Goal: Understand process/instructions: Learn how to perform a task or action

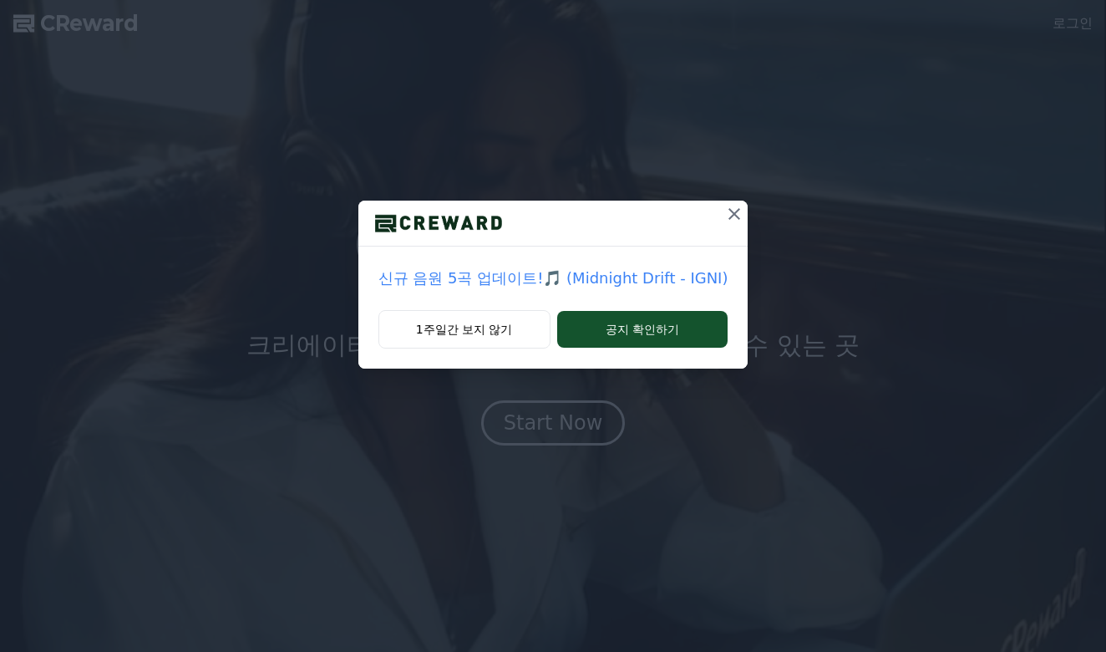
click at [724, 221] on icon at bounding box center [734, 214] width 20 height 20
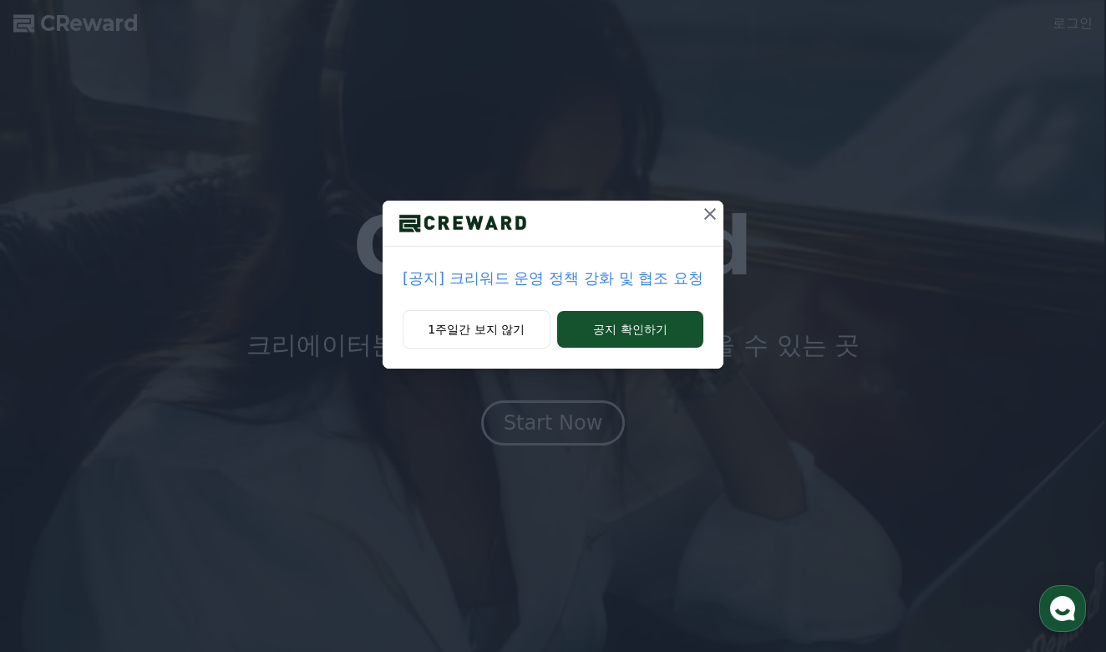
click at [710, 221] on icon at bounding box center [710, 214] width 20 height 20
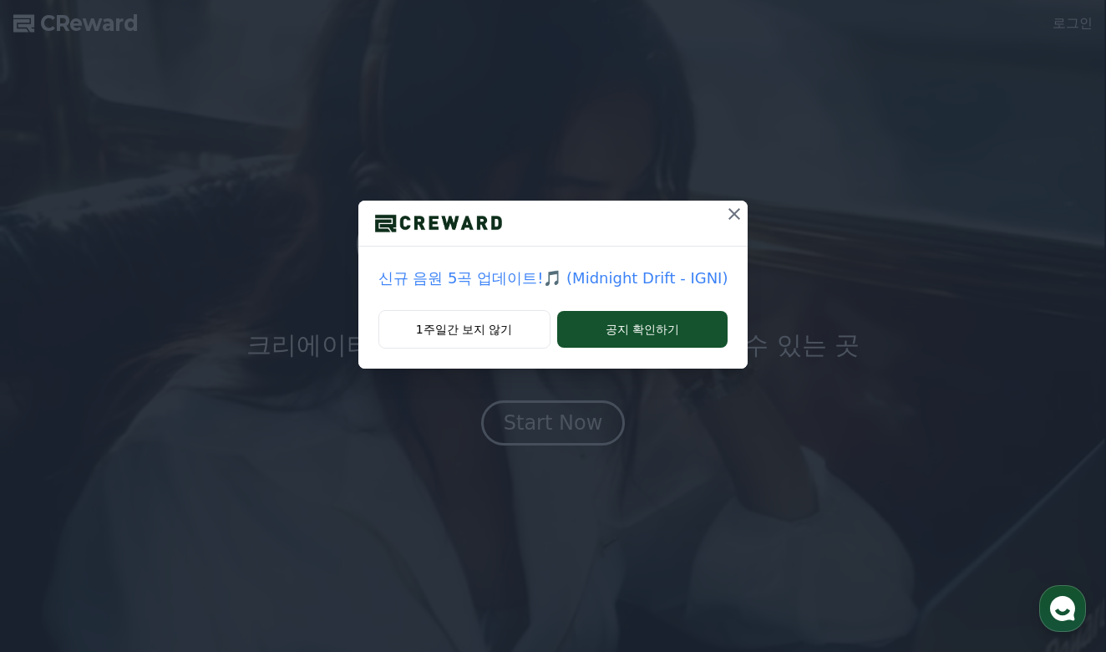
click at [724, 216] on icon at bounding box center [734, 214] width 20 height 20
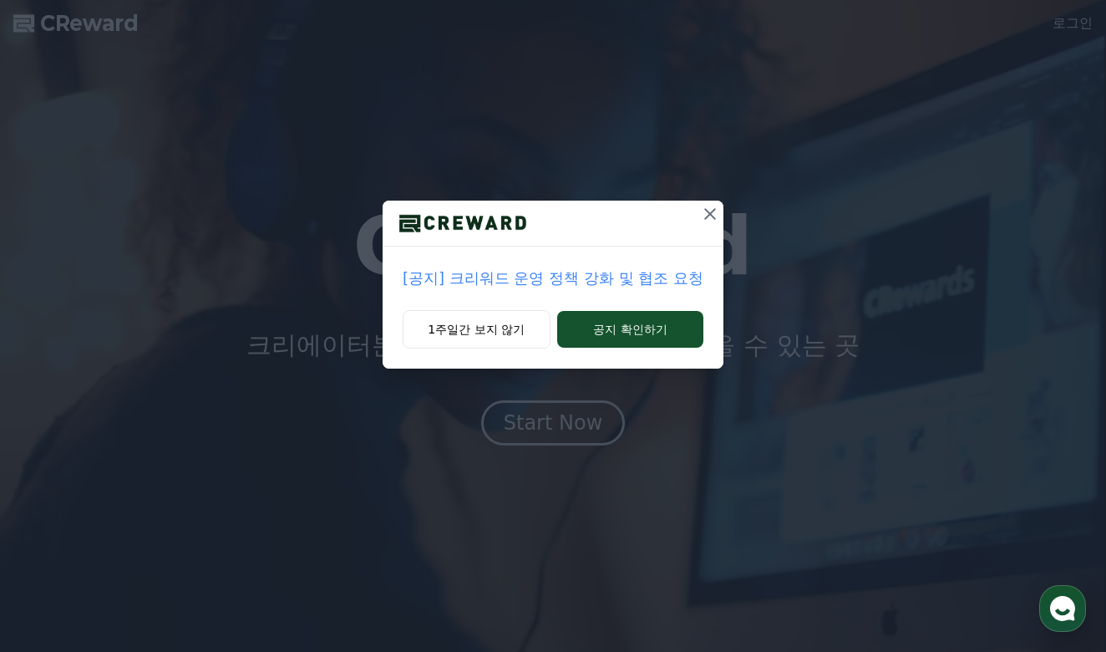
click at [708, 214] on icon at bounding box center [710, 214] width 12 height 12
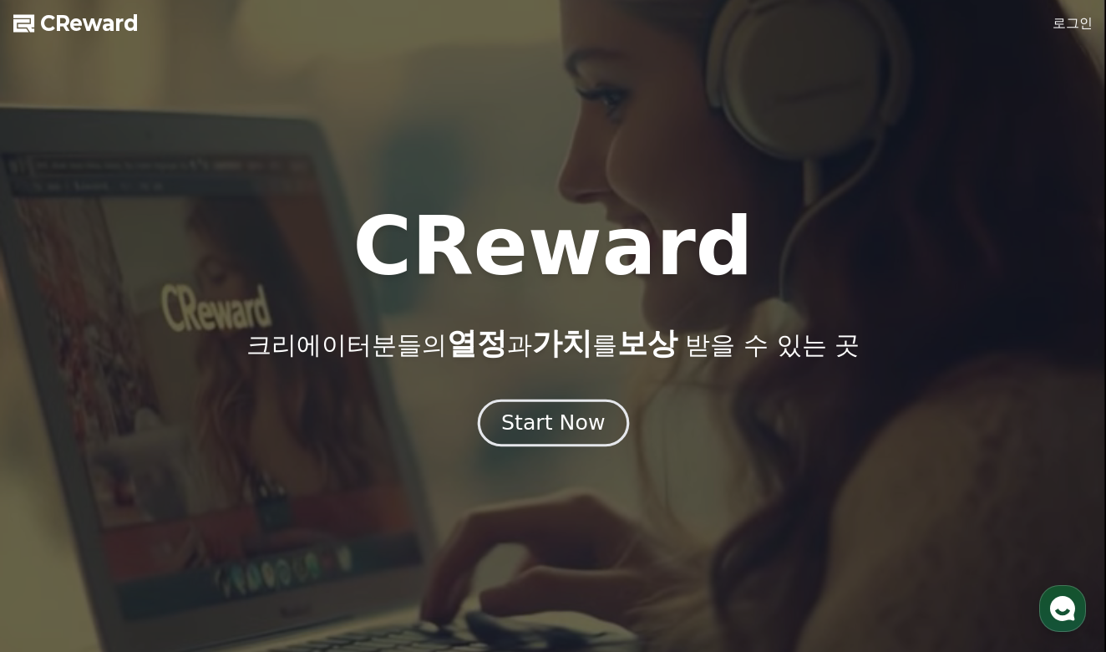
click at [558, 409] on div "Start Now" at bounding box center [553, 422] width 104 height 28
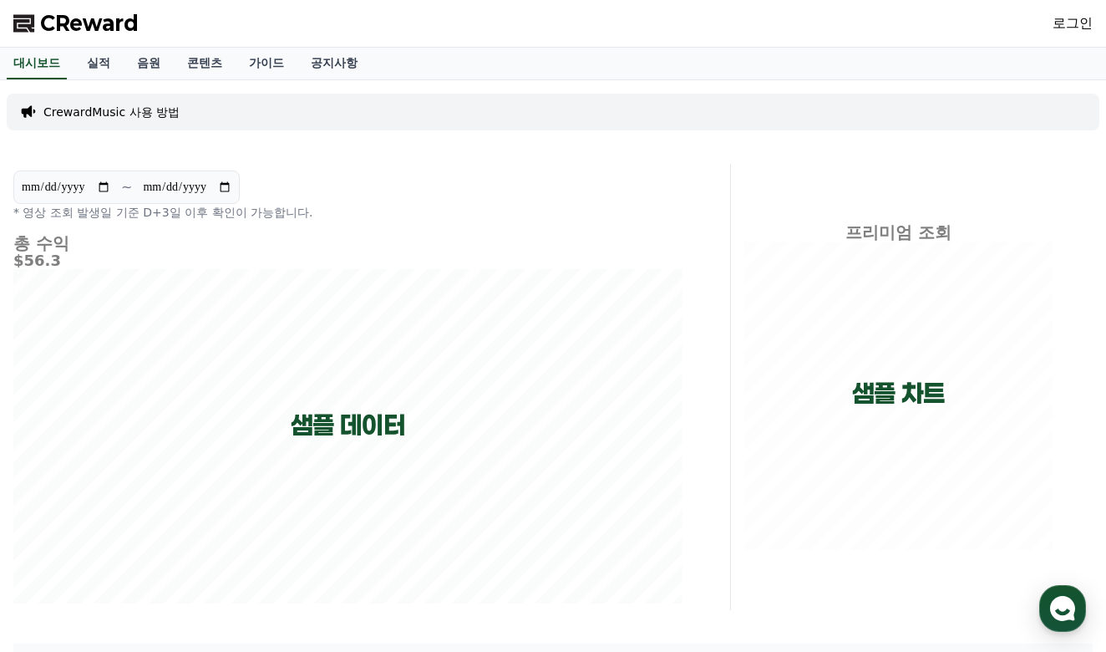
click at [109, 114] on p "CrewardMusic 사용 방법" at bounding box center [111, 112] width 136 height 17
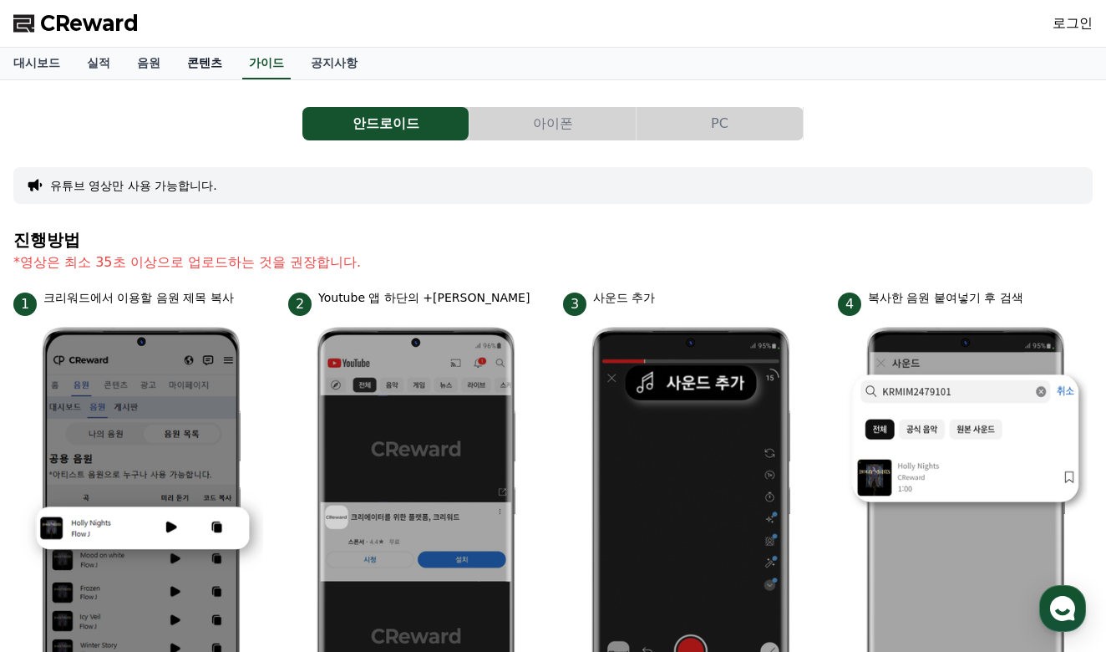
click at [188, 63] on link "콘텐츠" at bounding box center [205, 64] width 62 height 32
